Goal: Task Accomplishment & Management: Manage account settings

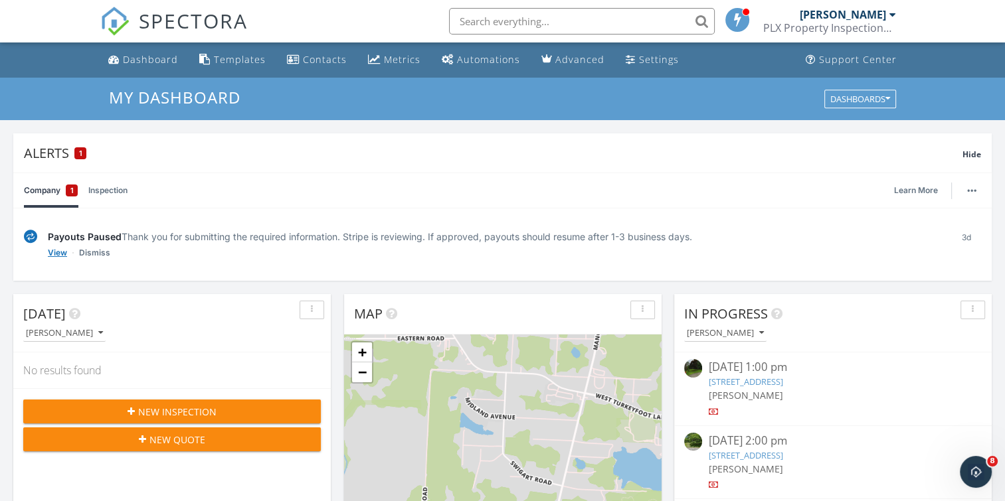
click at [56, 254] on link "View" at bounding box center [57, 252] width 19 height 13
click at [98, 255] on link "Dismiss" at bounding box center [94, 252] width 31 height 13
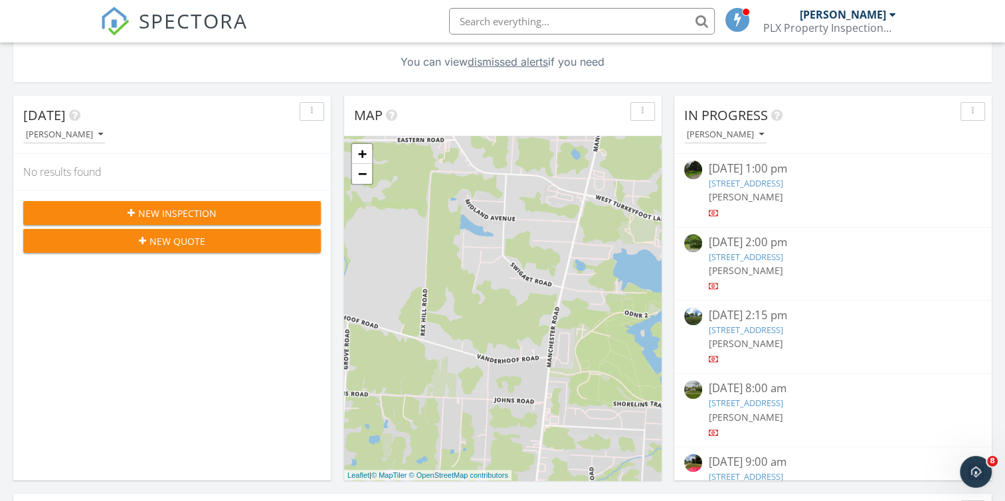
scroll to position [186, 0]
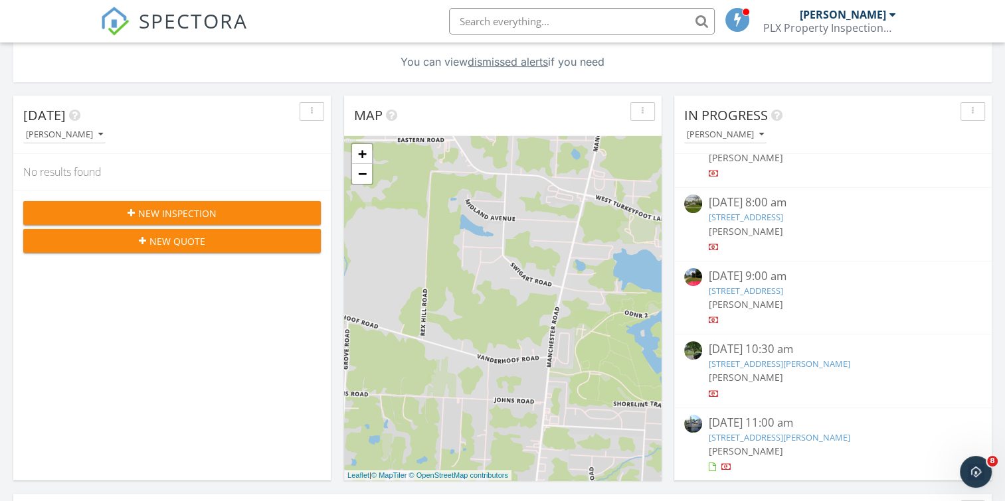
click at [823, 436] on link "[STREET_ADDRESS][PERSON_NAME]" at bounding box center [778, 438] width 141 height 12
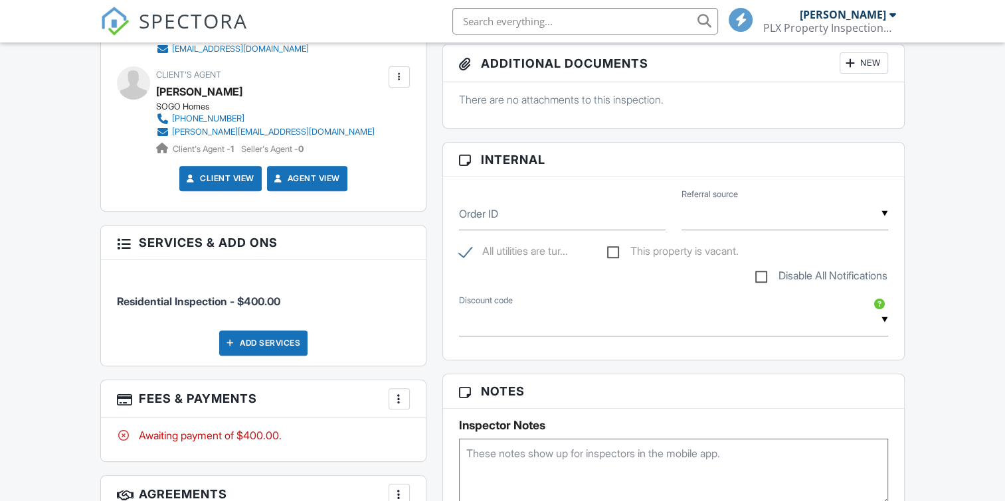
scroll to position [639, 0]
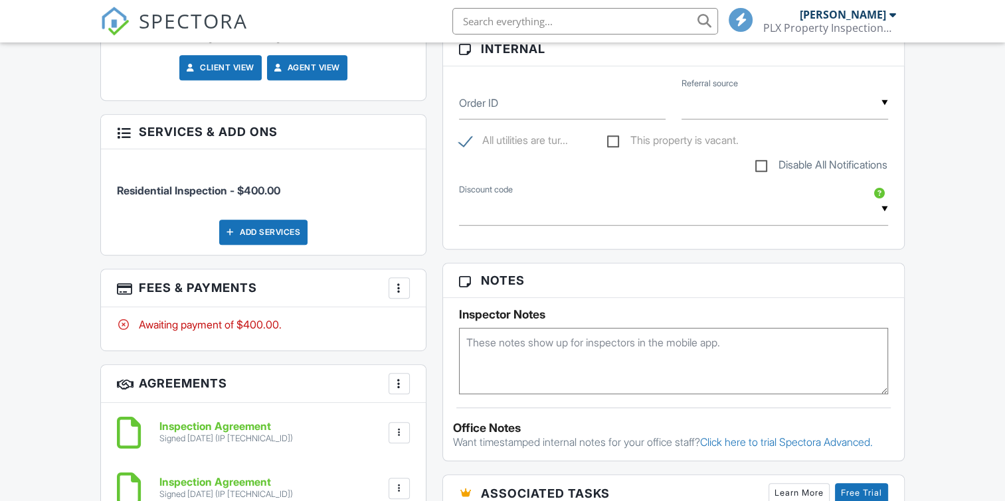
click at [401, 284] on div at bounding box center [398, 288] width 13 height 13
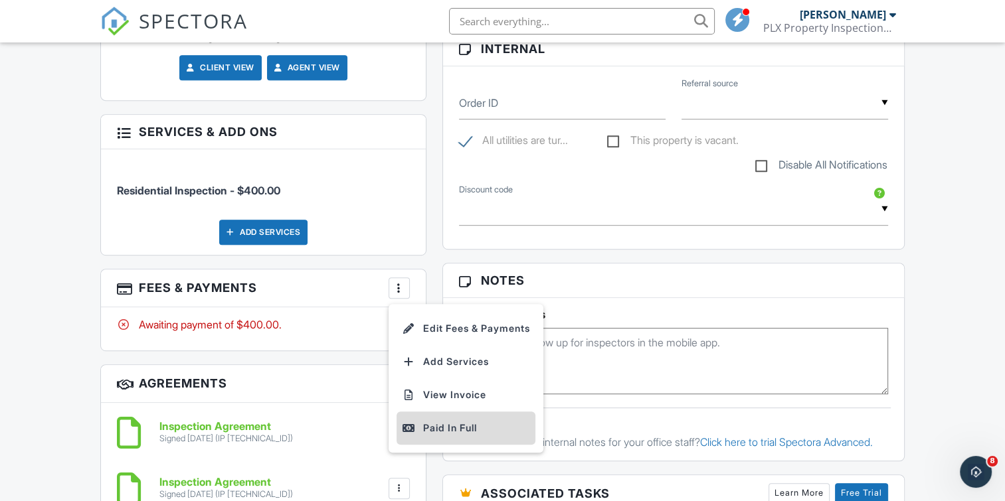
scroll to position [0, 0]
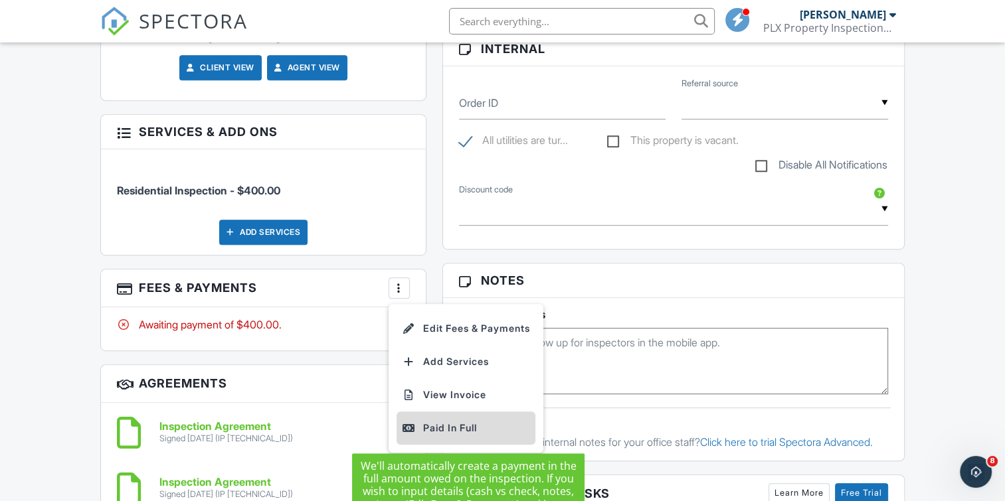
click at [438, 428] on div "Paid In Full" at bounding box center [466, 428] width 128 height 16
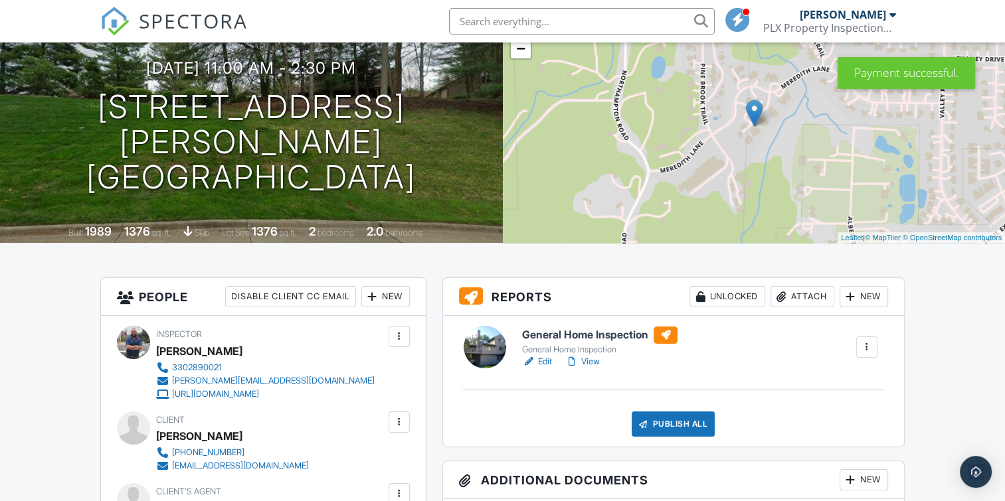
click at [607, 331] on h6 "General Home Inspection" at bounding box center [599, 335] width 155 height 17
